Goal: Transaction & Acquisition: Purchase product/service

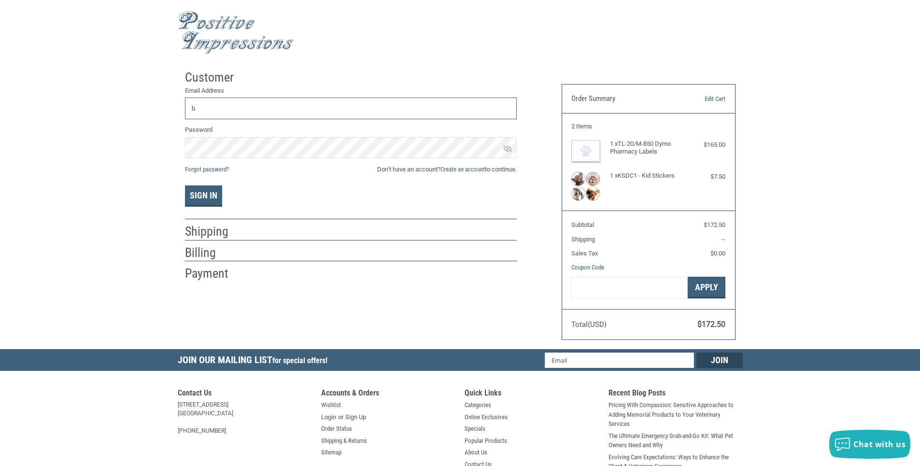
type input "B"
type input "[EMAIL_ADDRESS][DOMAIN_NAME]"
click at [588, 180] on img at bounding box center [585, 186] width 29 height 29
click at [214, 30] on img at bounding box center [236, 32] width 116 height 43
click at [474, 169] on link "Create an account" at bounding box center [462, 169] width 44 height 7
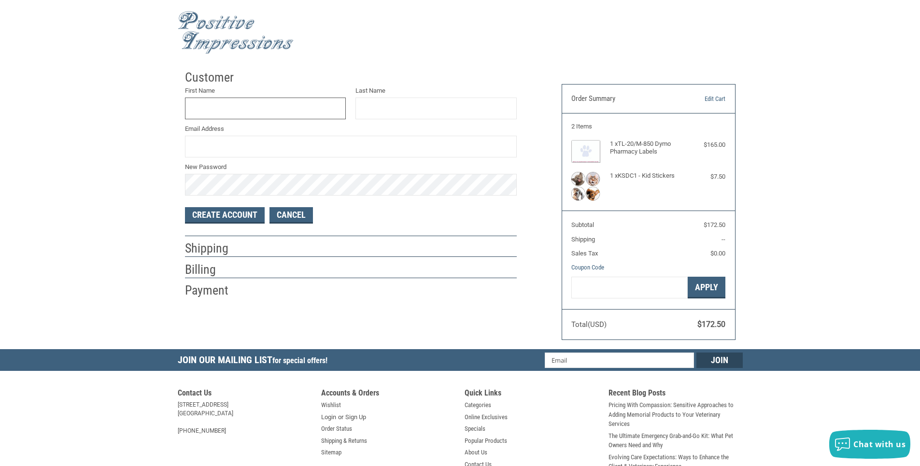
click at [226, 110] on input "First Name" at bounding box center [265, 109] width 161 height 22
type input "W"
type input "[PERSON_NAME]"
click at [414, 114] on input "Last Name" at bounding box center [435, 109] width 161 height 22
type input "S"
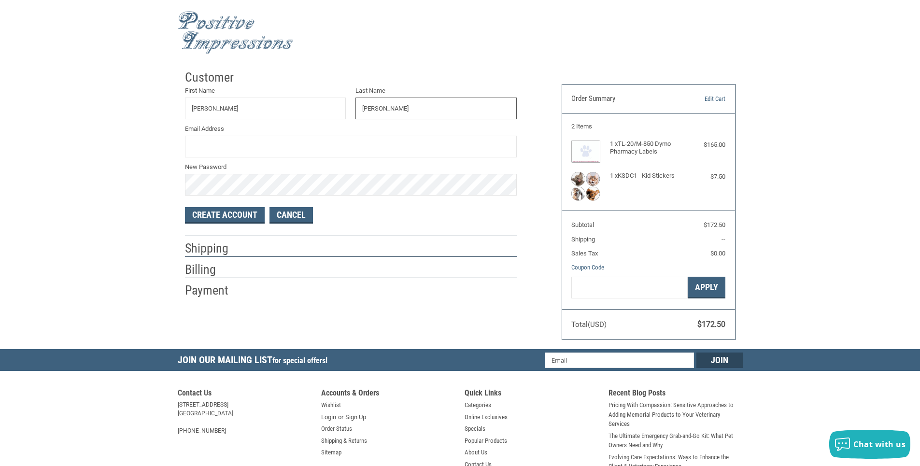
type input "WILLIAMS-SILLS"
click at [196, 148] on input "Email Address" at bounding box center [351, 147] width 332 height 22
type input "[EMAIL_ADDRESS][DOMAIN_NAME]"
click at [209, 219] on button "Create Account" at bounding box center [225, 215] width 80 height 16
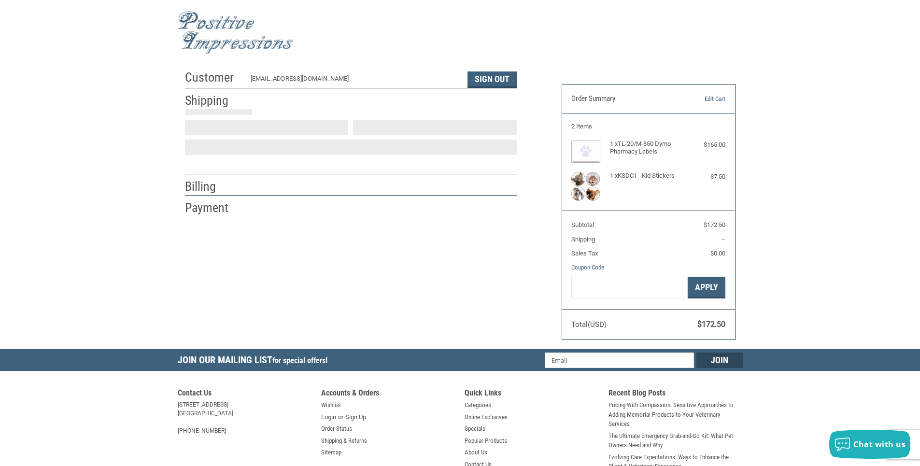
select select "US"
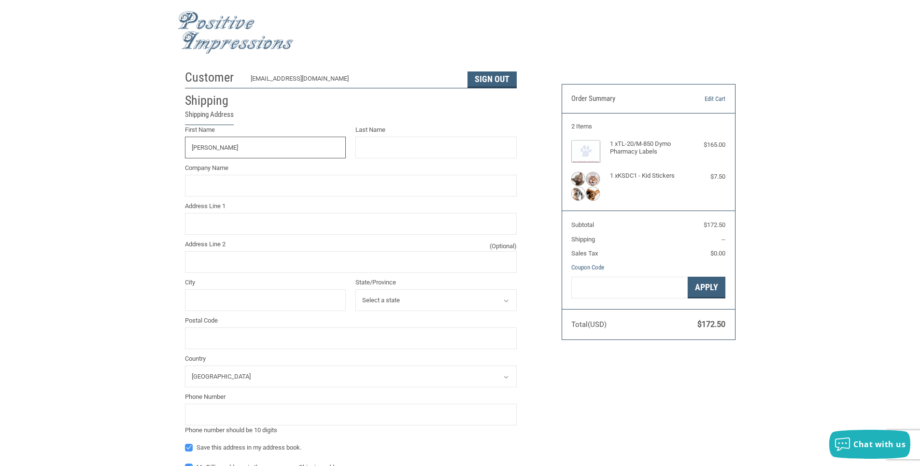
type input "Esther"
type input "Wiliams-Sills"
type input "Eatonton Veterinary Services"
type input "659 Madison Road"
type input "Eatonton"
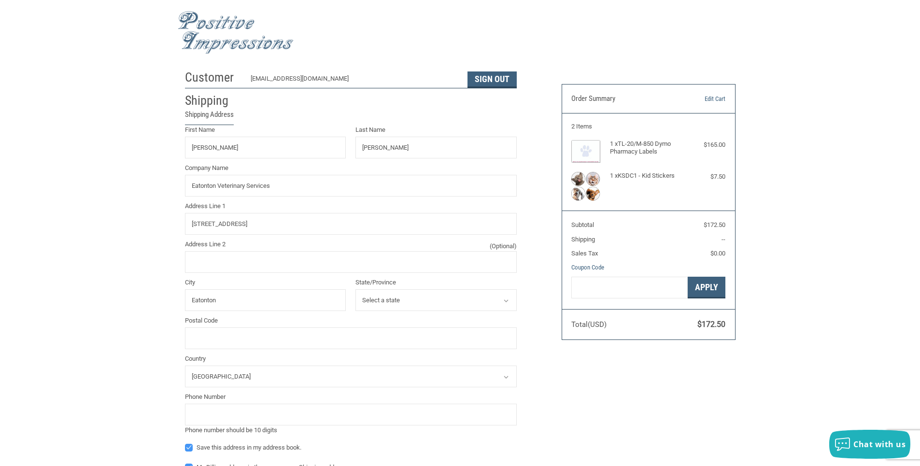
select select "GA"
type input "31024"
type input "7064854017"
type input "ESTHER"
type input "WILIAMS-SILLS"
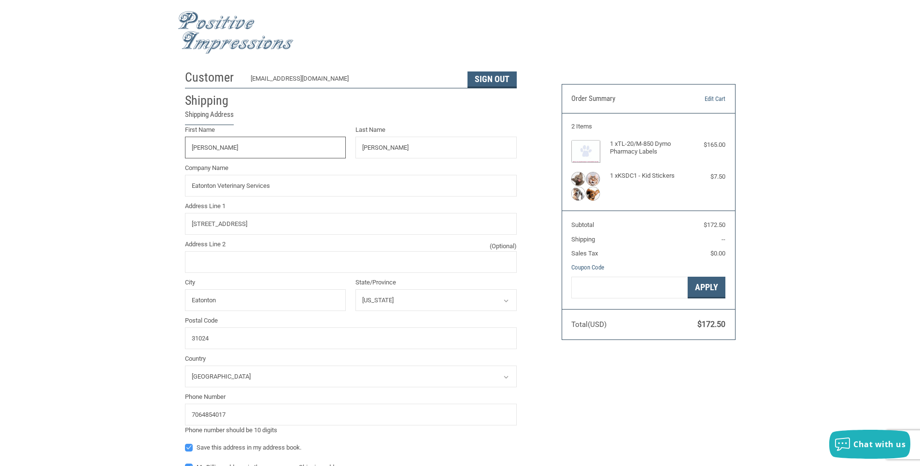
type input "EATONTON VETERINARY SERVICES"
type input "659 MADISON ROAD"
type input "EATONTON"
radio input "true"
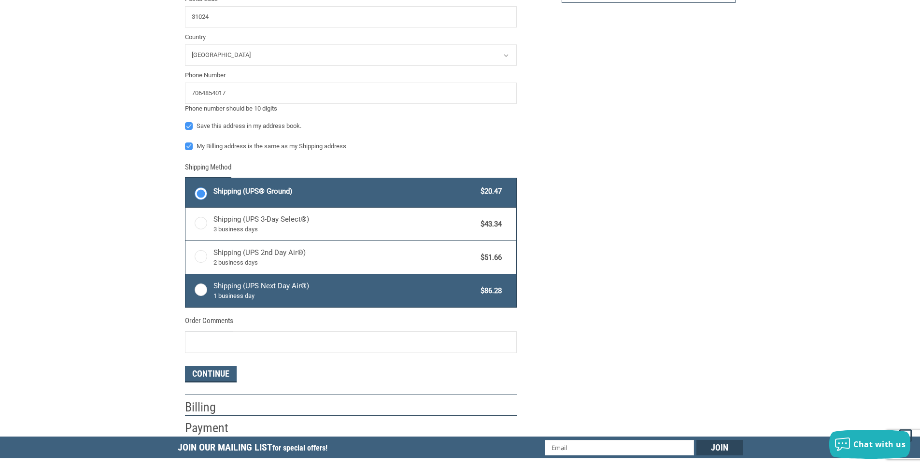
scroll to position [338, 0]
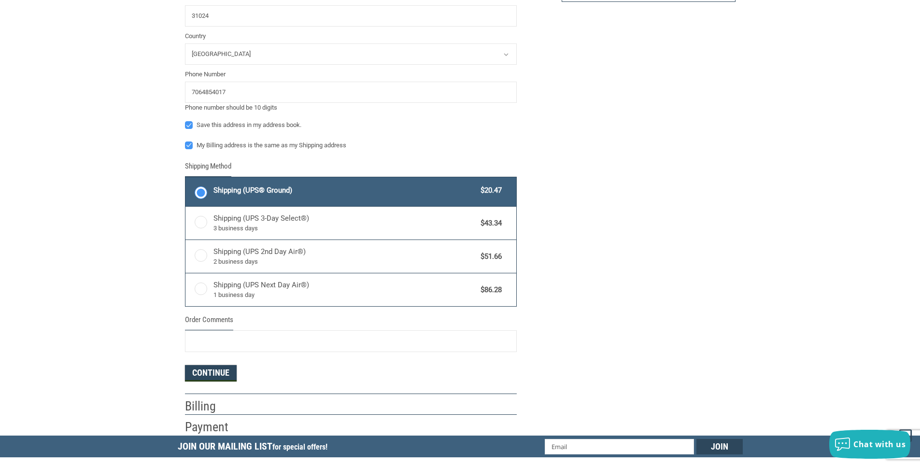
click at [215, 372] on button "Continue" at bounding box center [211, 373] width 52 height 16
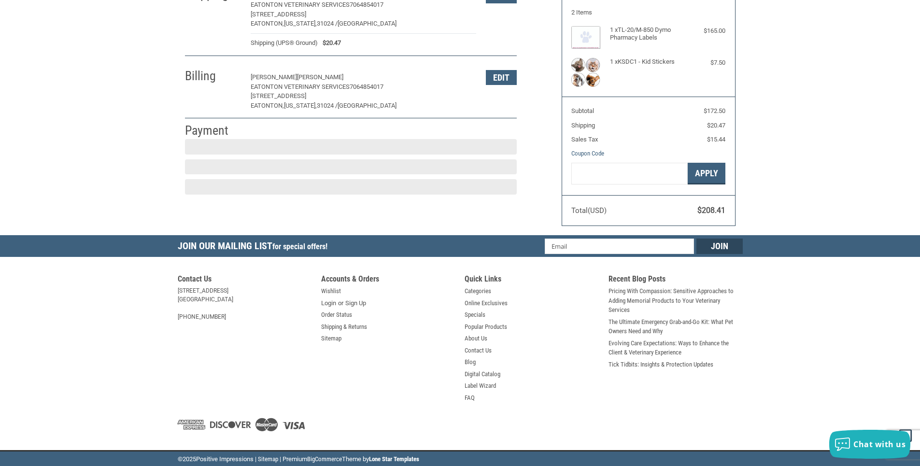
scroll to position [114, 0]
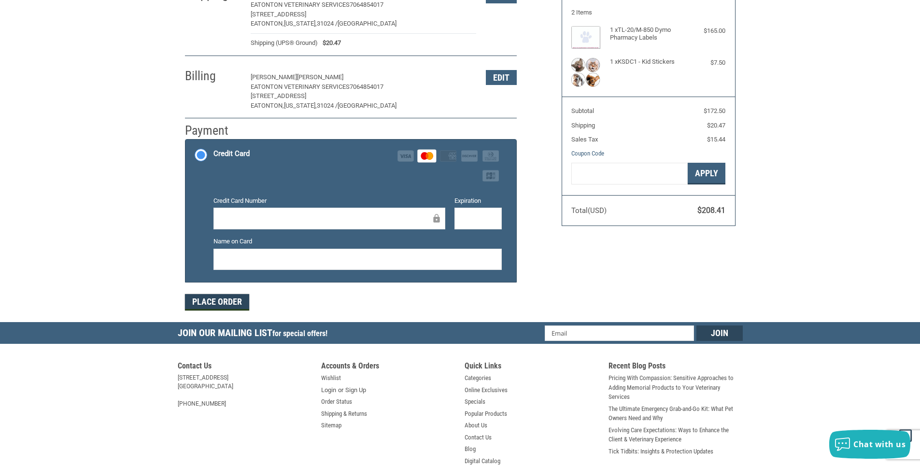
click at [237, 306] on button "Place Order" at bounding box center [217, 302] width 64 height 16
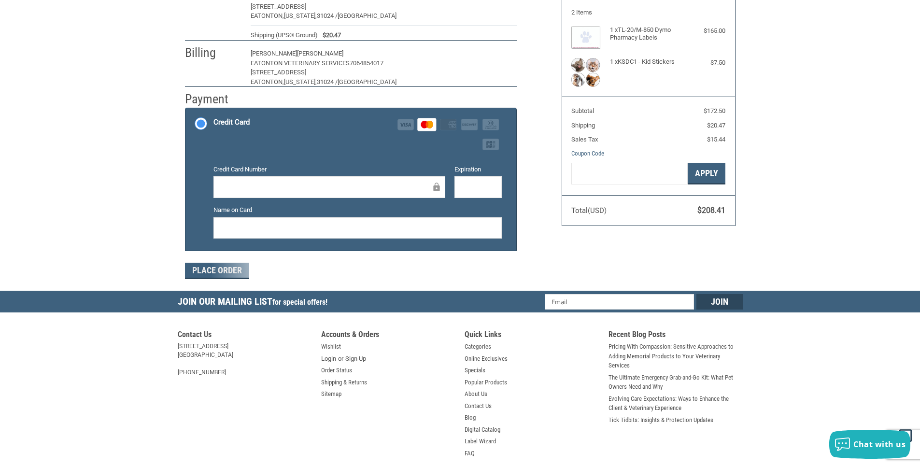
scroll to position [90, 0]
